Goal: Use online tool/utility: Utilize a website feature to perform a specific function

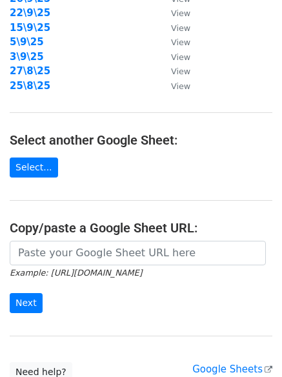
scroll to position [224, 0]
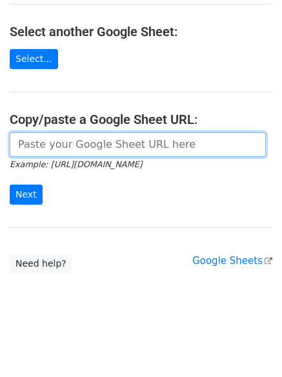
drag, startPoint x: 107, startPoint y: 139, endPoint x: 94, endPoint y: 158, distance: 22.8
click at [107, 139] on input "url" at bounding box center [138, 144] width 256 height 25
paste input "[URL][DOMAIN_NAME]"
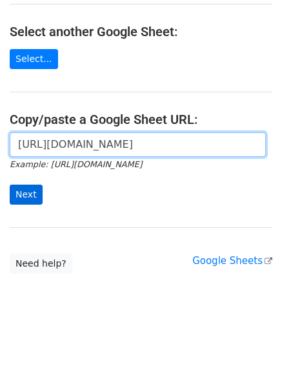
scroll to position [0, 285]
type input "[URL][DOMAIN_NAME]"
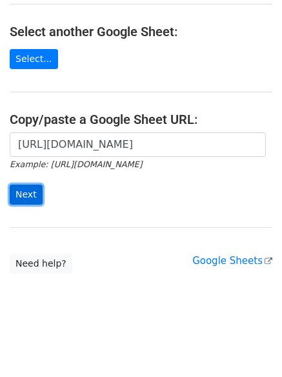
scroll to position [0, 0]
click at [29, 187] on input "Next" at bounding box center [26, 195] width 33 height 20
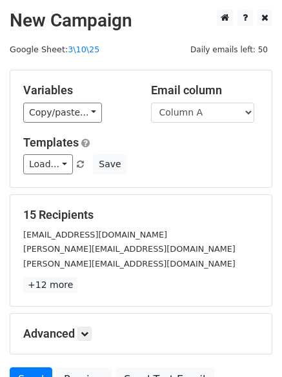
click at [73, 125] on div "Variables Copy/paste... {{Column A}} {{Column B}} Email column Column A Column …" at bounding box center [141, 128] width 262 height 117
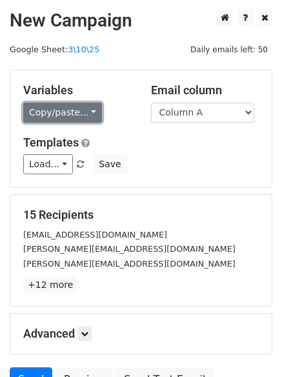
click at [69, 120] on link "Copy/paste..." at bounding box center [62, 113] width 79 height 20
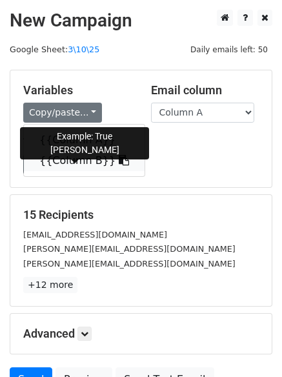
click at [66, 161] on link "{{Column B}}" at bounding box center [84, 161] width 121 height 21
